Goal: Transaction & Acquisition: Purchase product/service

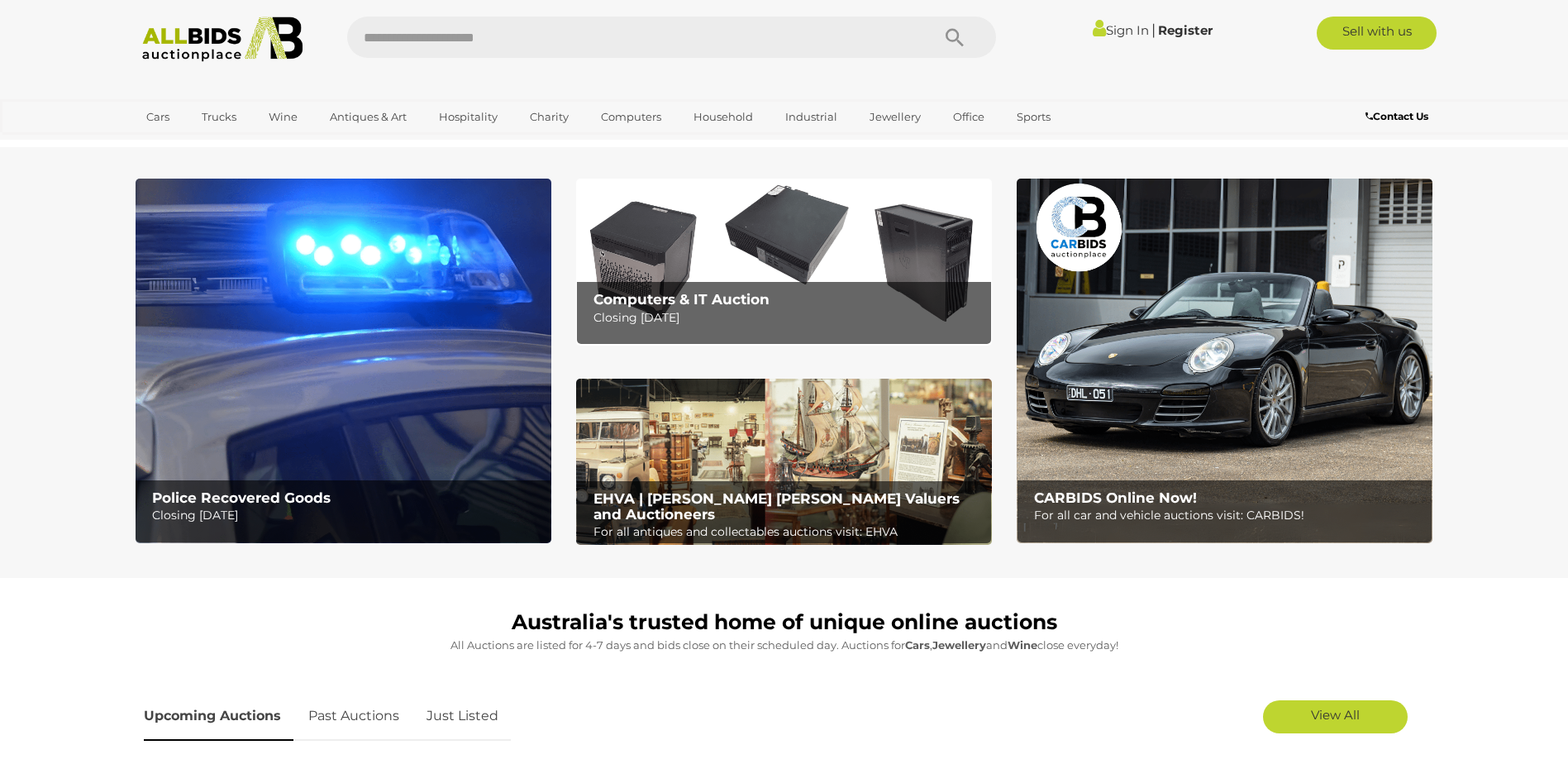
click at [361, 294] on img at bounding box center [343, 361] width 416 height 365
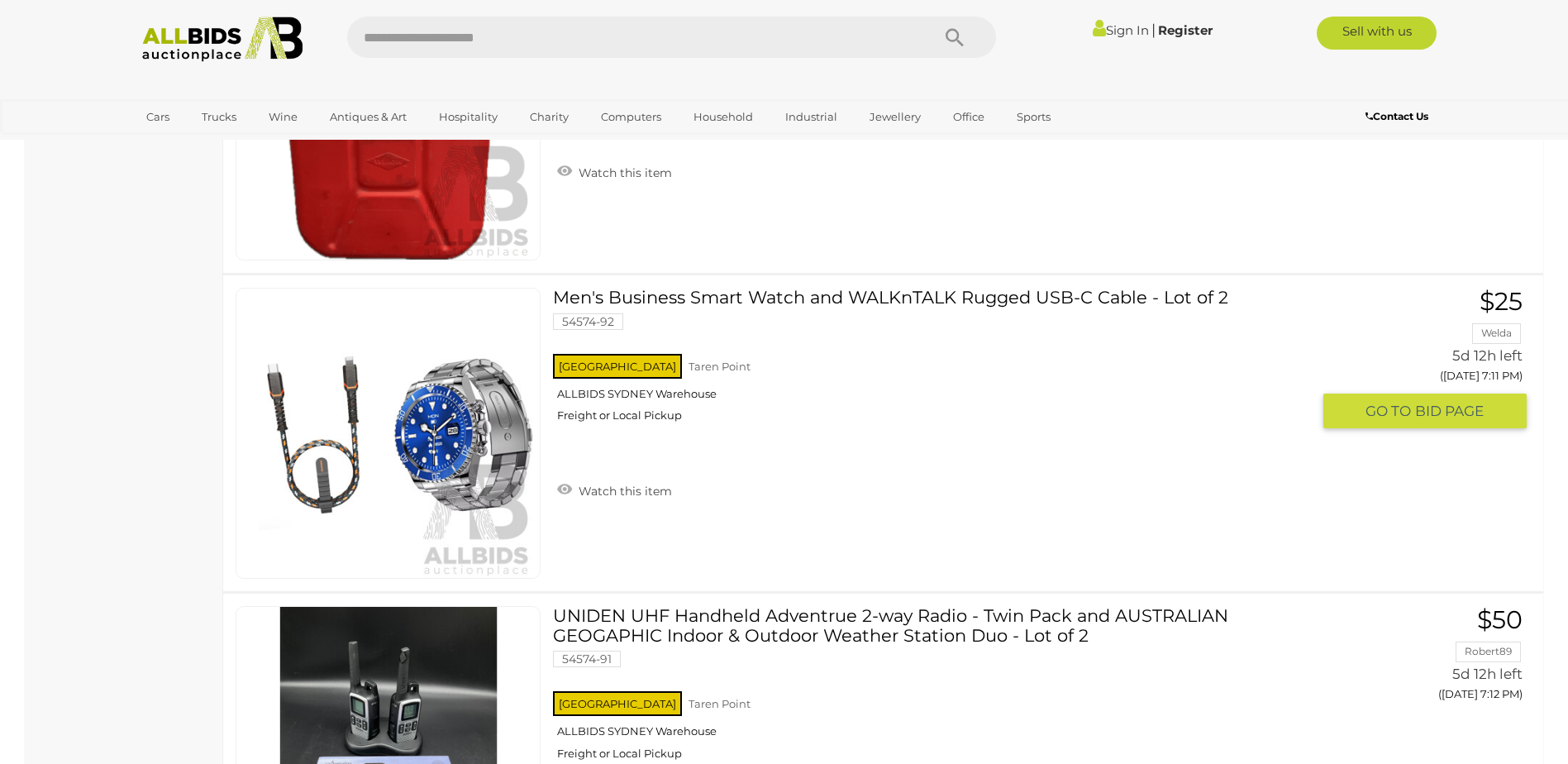
scroll to position [3747, 0]
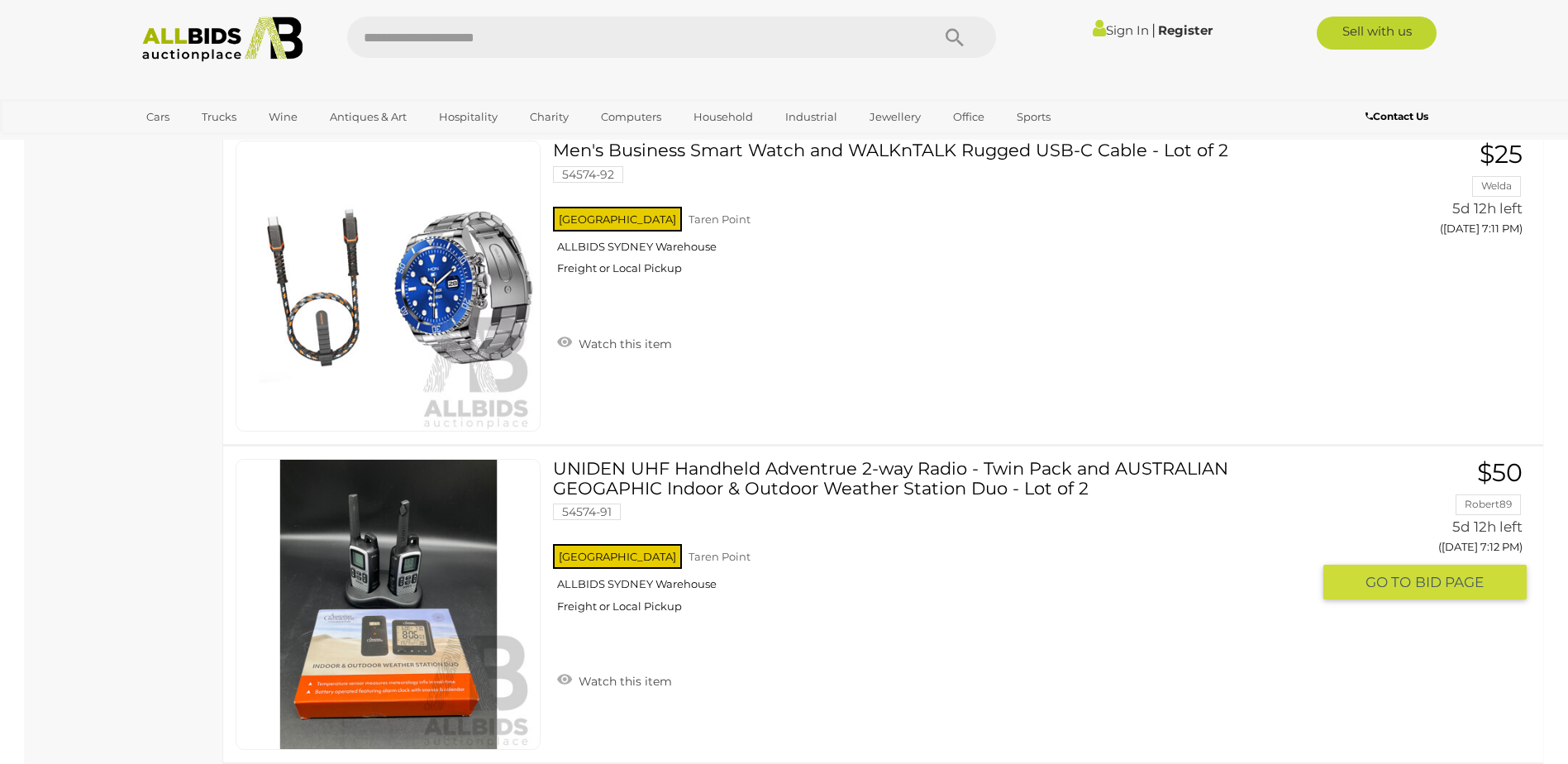
click at [388, 657] on img at bounding box center [388, 604] width 289 height 289
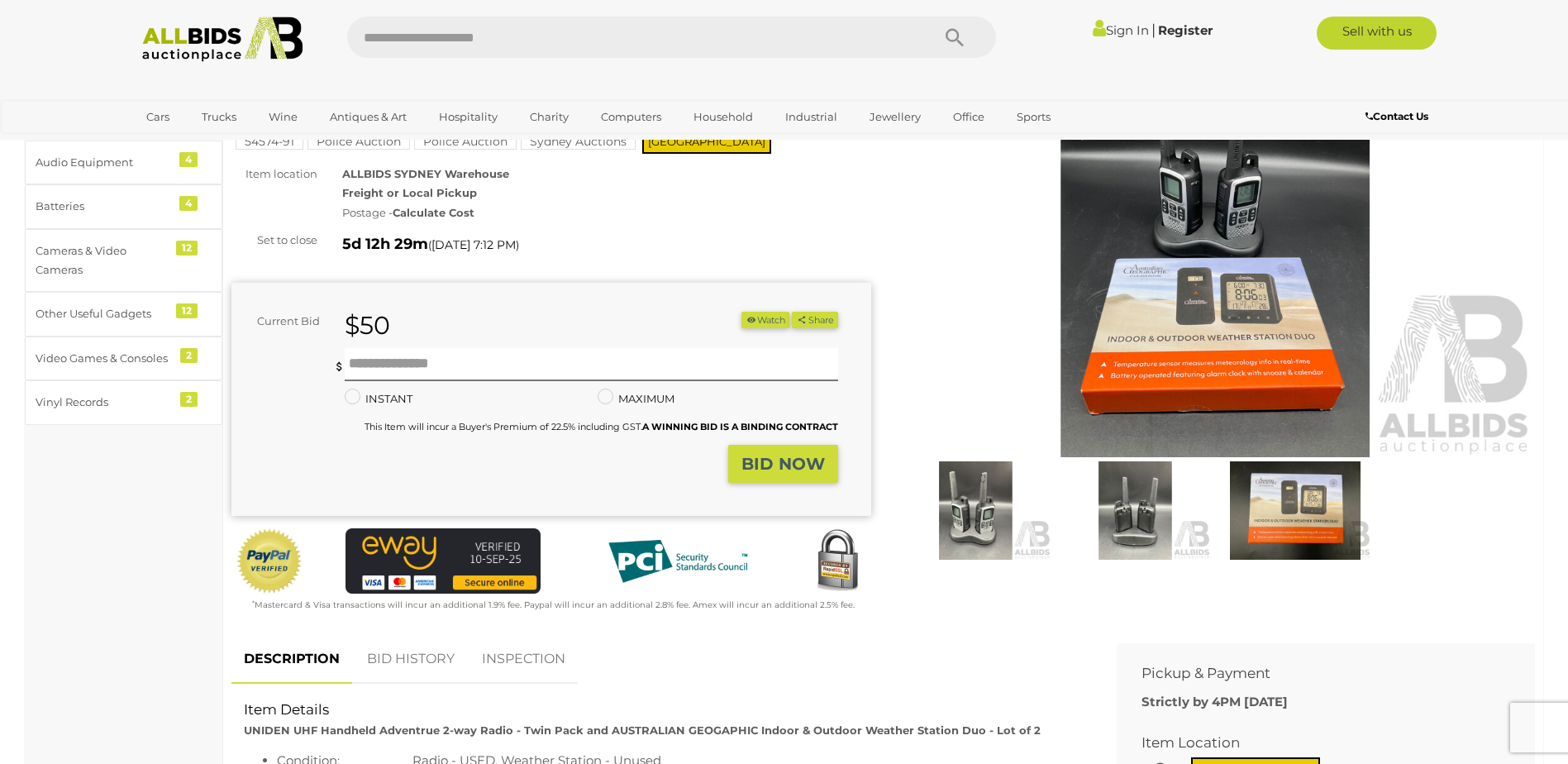
scroll to position [221, 0]
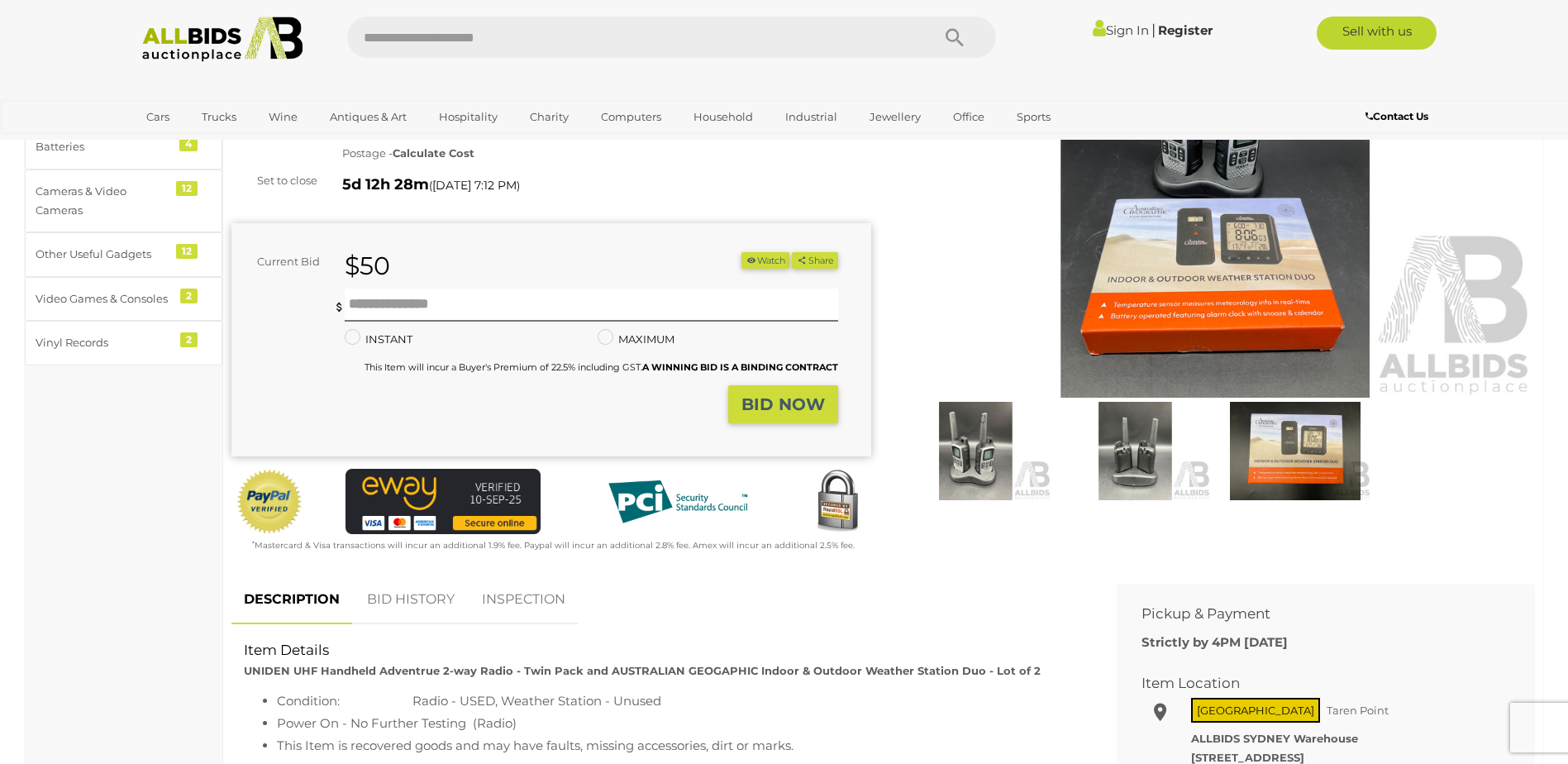
click at [940, 426] on img at bounding box center [975, 451] width 151 height 98
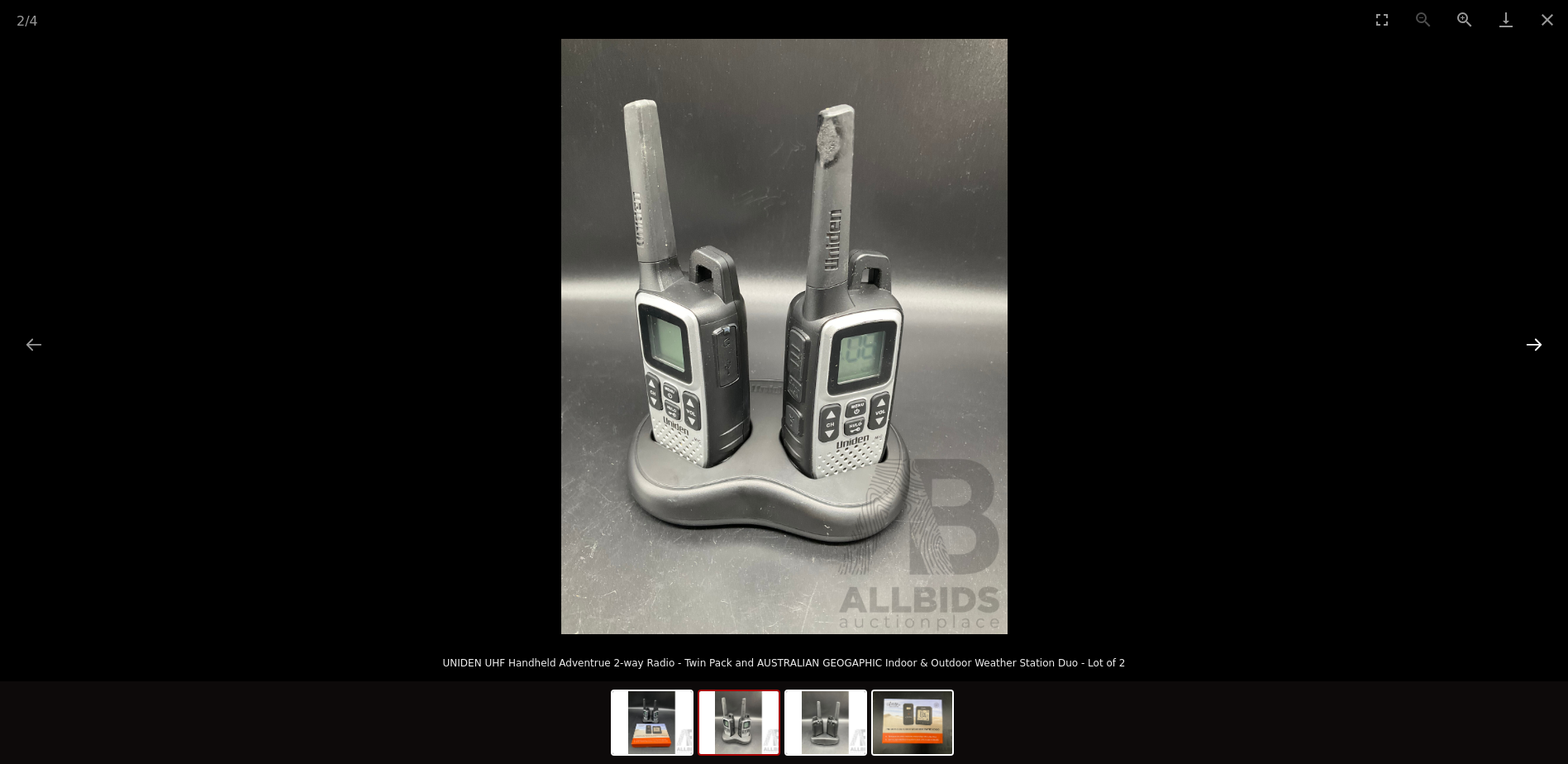
click at [1532, 348] on button "Next slide" at bounding box center [1534, 343] width 35 height 32
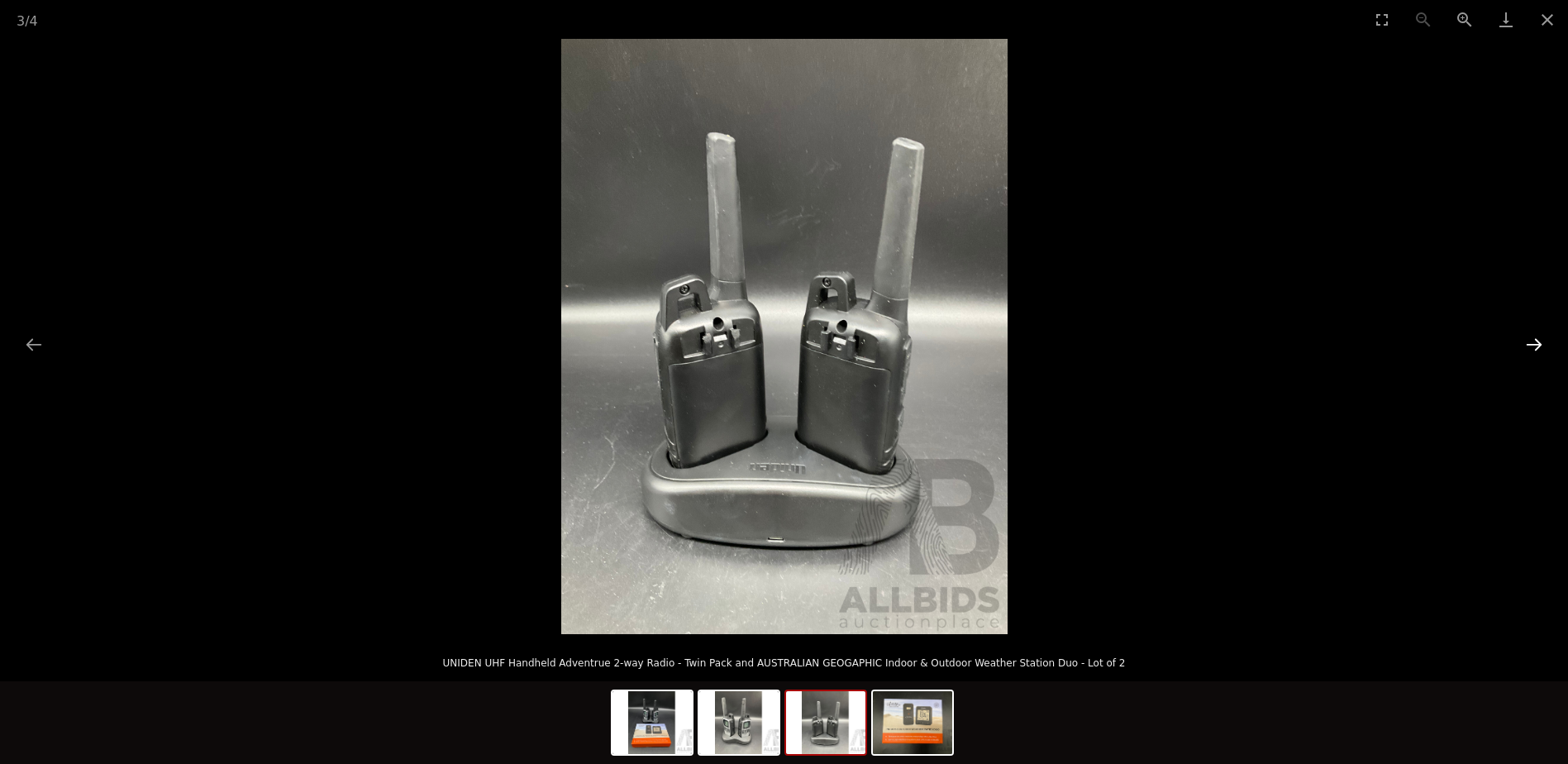
click at [1531, 348] on button "Next slide" at bounding box center [1534, 343] width 35 height 32
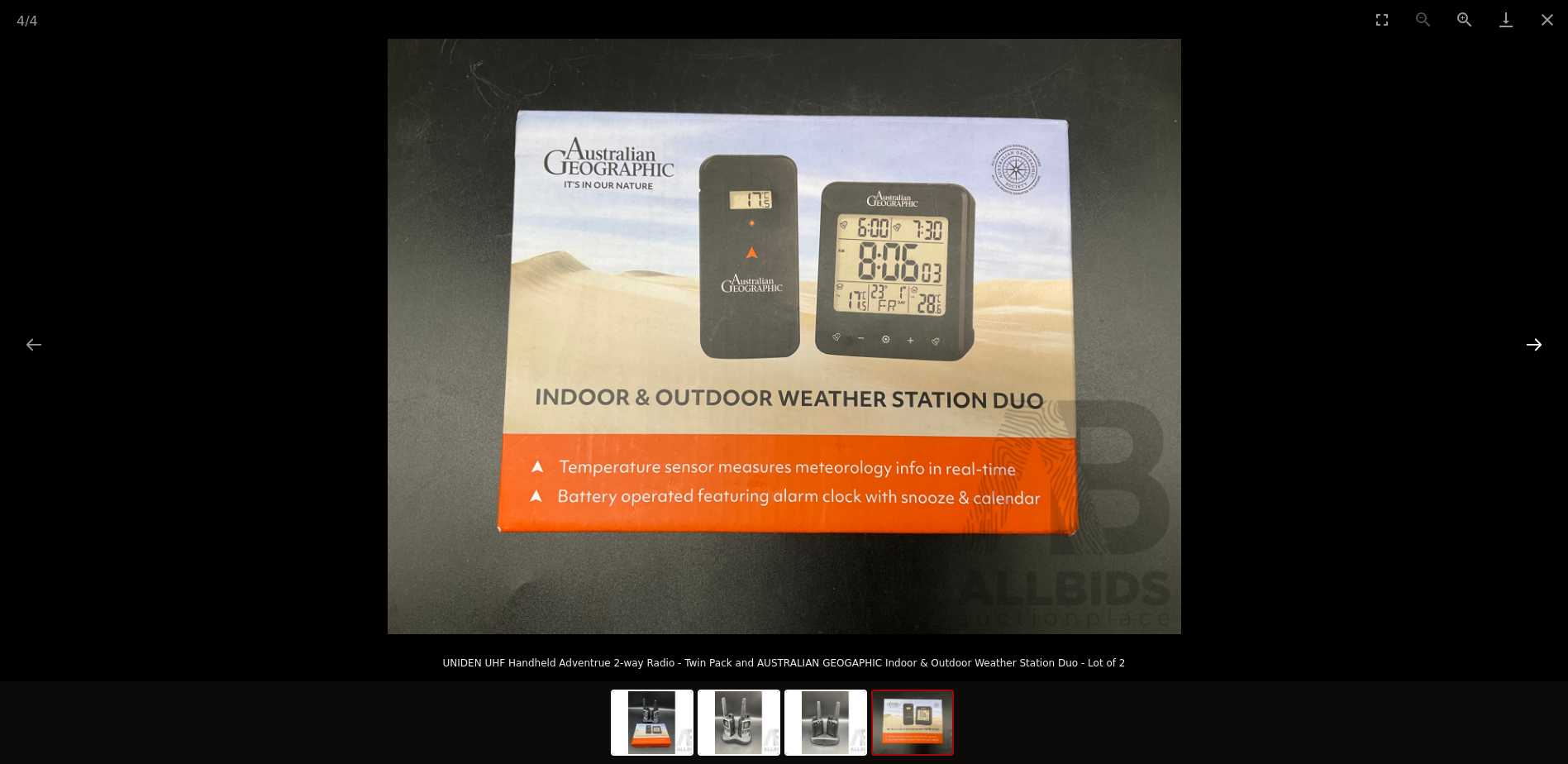
click at [1531, 348] on button "Next slide" at bounding box center [1534, 343] width 35 height 32
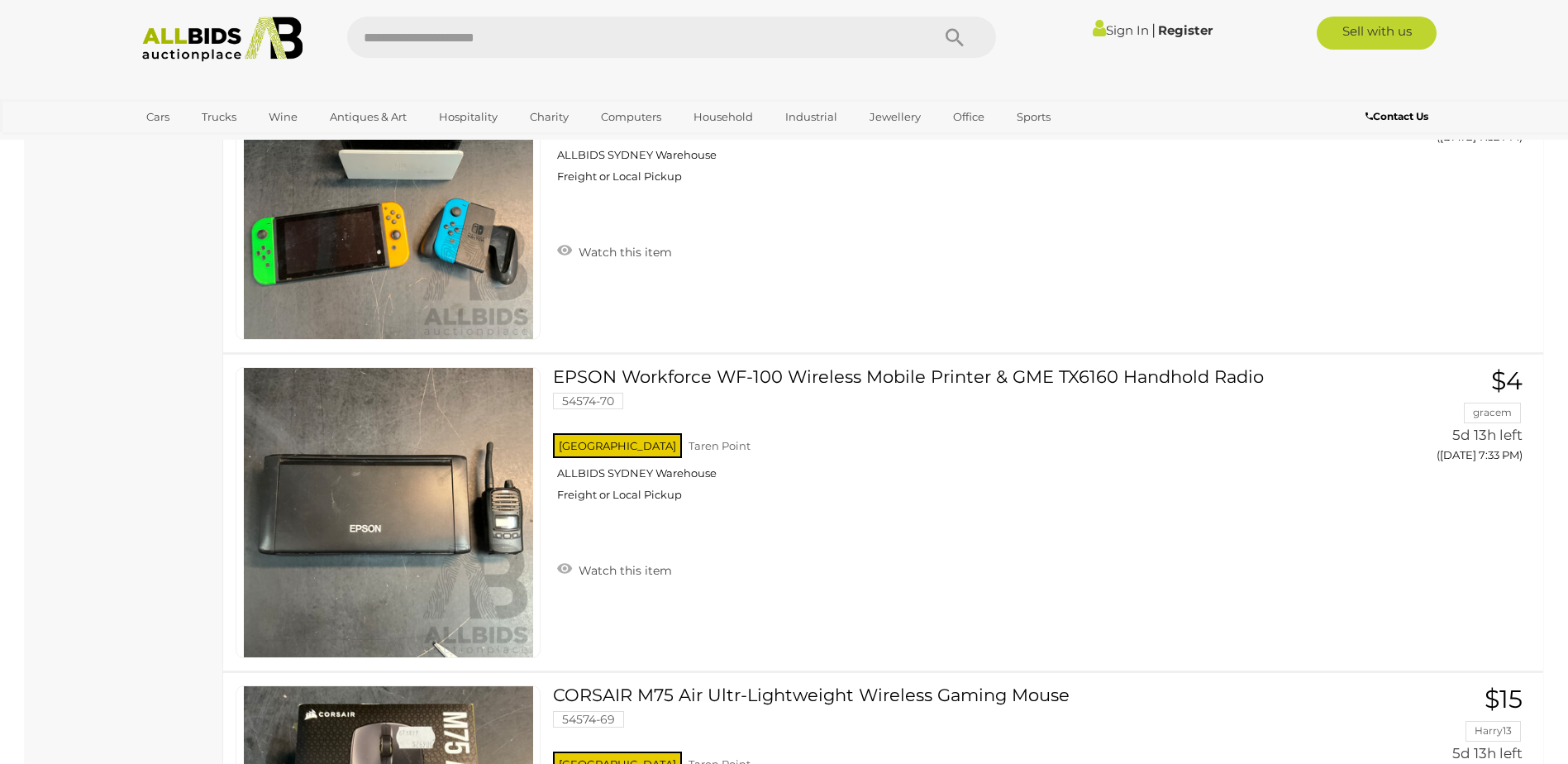
scroll to position [10608, 0]
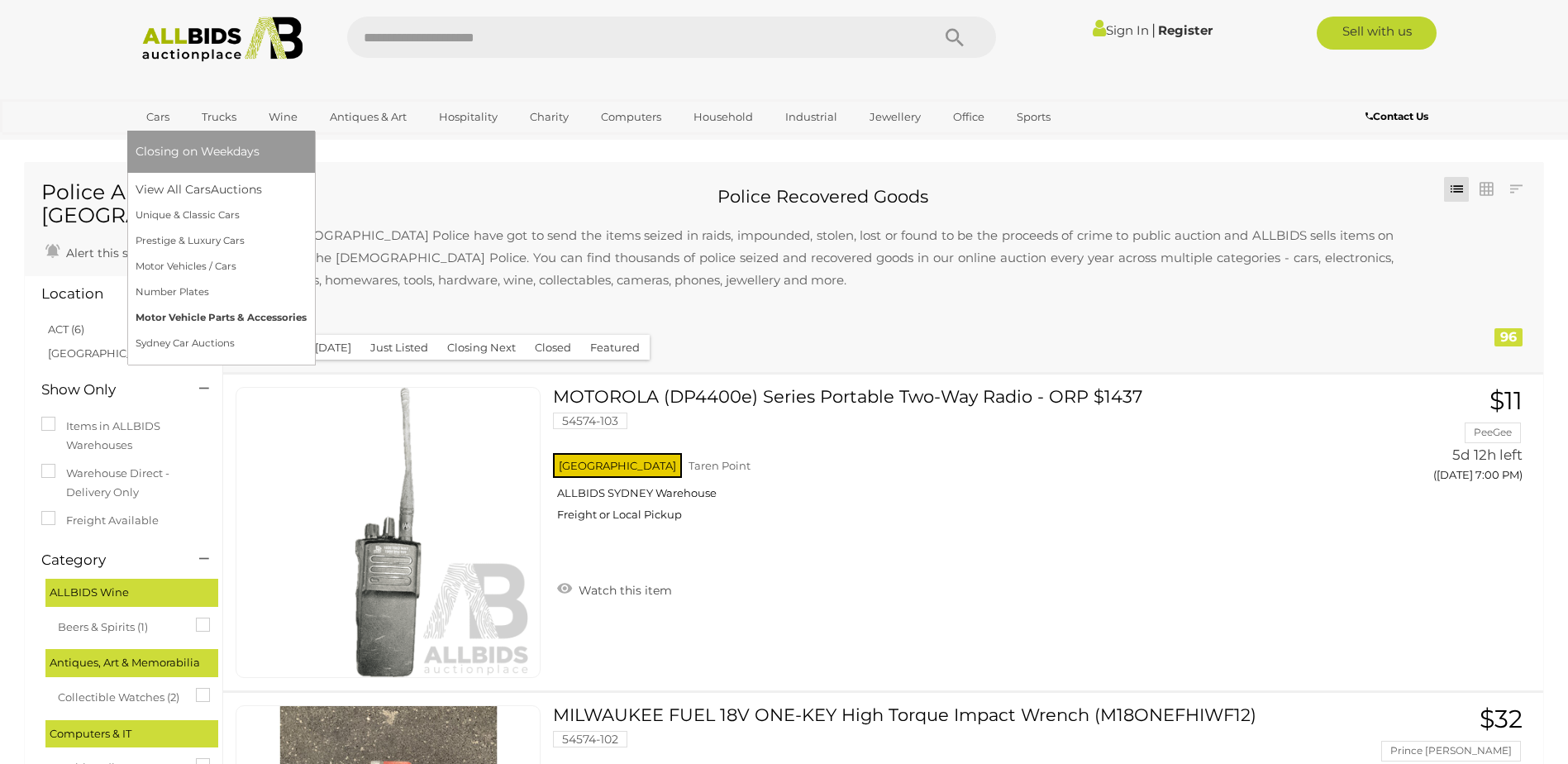
click at [193, 314] on link "Motor Vehicle Parts & Accessories" at bounding box center [221, 318] width 171 height 25
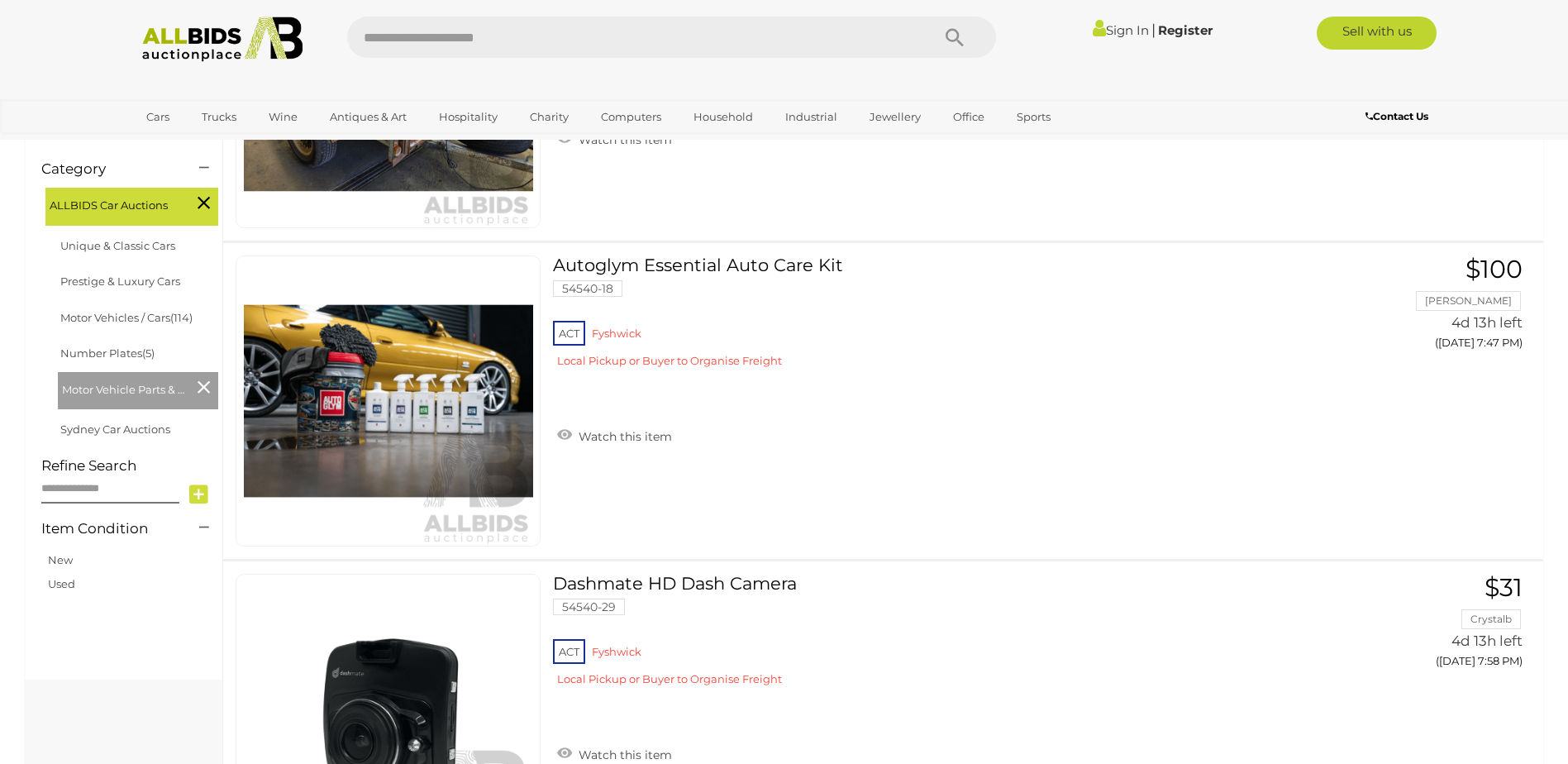
scroll to position [440, 0]
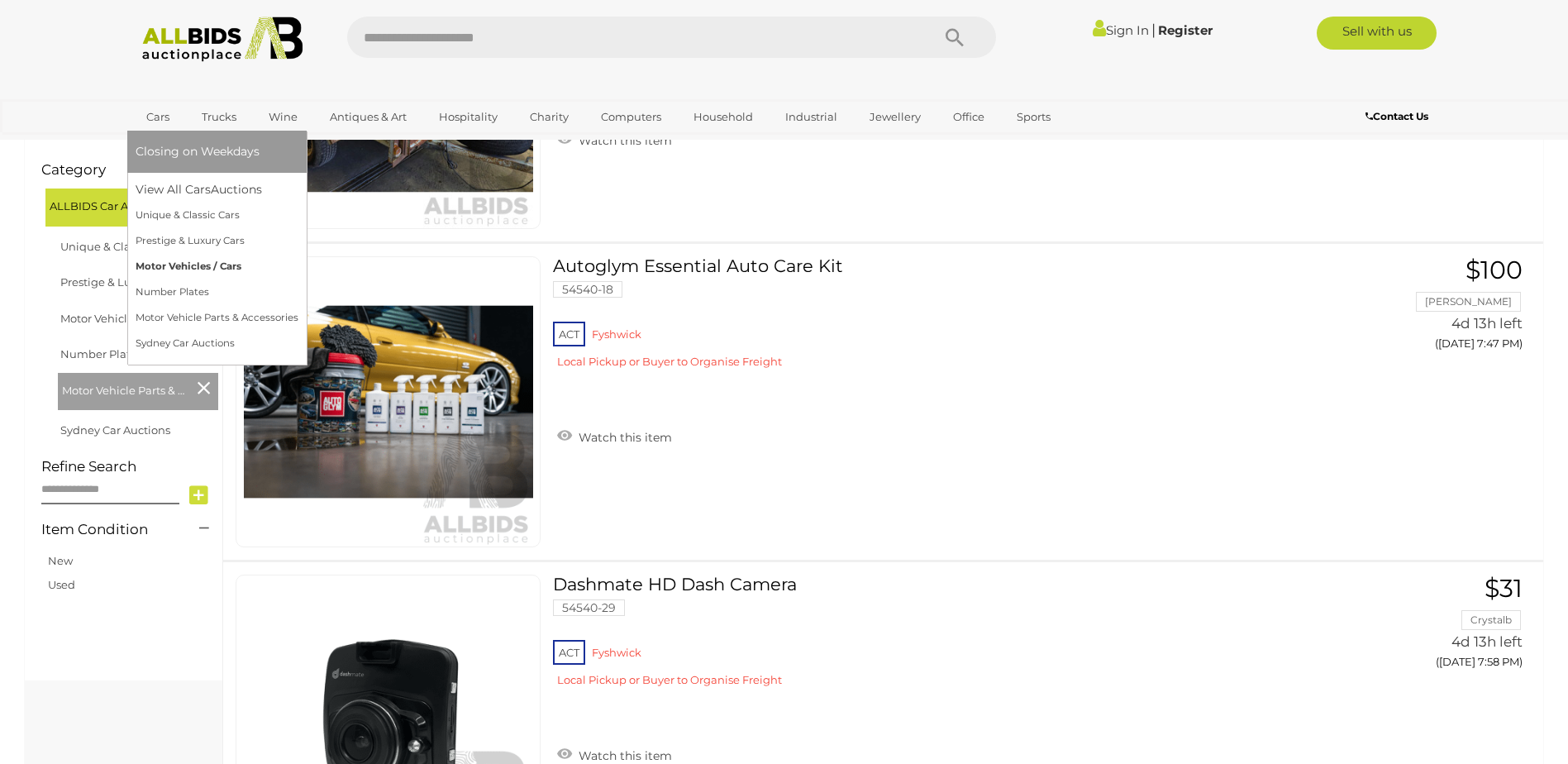
click at [170, 264] on link "Motor Vehicles / Cars" at bounding box center [217, 266] width 163 height 25
